Goal: Find specific page/section

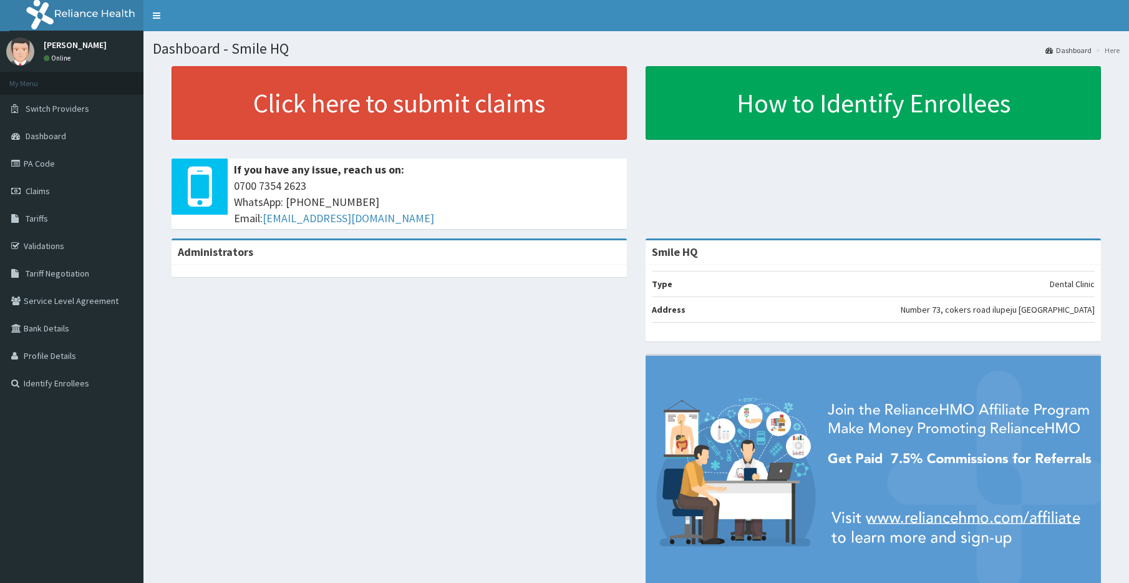
click at [175, 463] on div "Administrators Smile HQ Type Dental Clinic Address [STREET_ADDRESS]" at bounding box center [636, 422] width 967 height 368
click at [49, 158] on link "PA Code" at bounding box center [71, 163] width 143 height 27
